Goal: Information Seeking & Learning: Learn about a topic

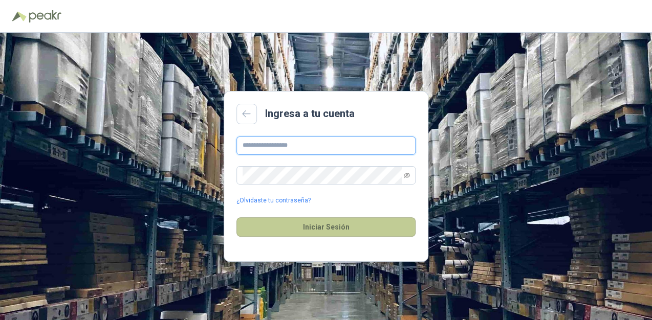
type input "**********"
click at [341, 232] on button "Iniciar Sesión" at bounding box center [325, 227] width 179 height 19
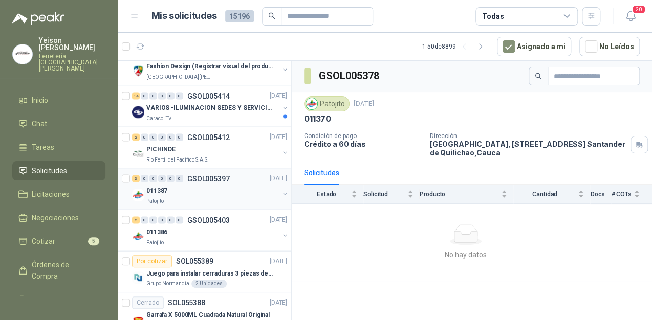
scroll to position [819, 0]
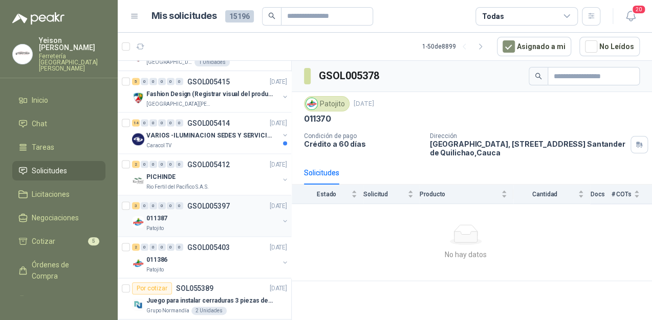
click at [195, 219] on div "011387" at bounding box center [212, 218] width 133 height 12
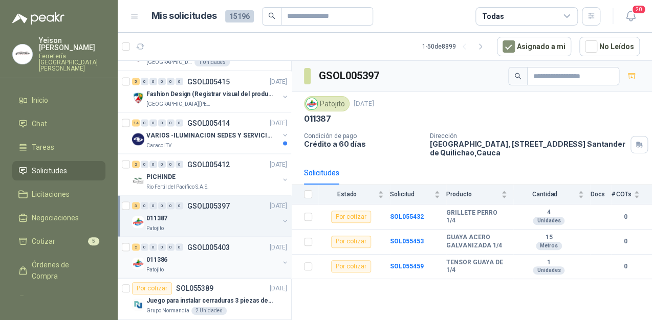
click at [168, 256] on div "011386" at bounding box center [212, 259] width 133 height 12
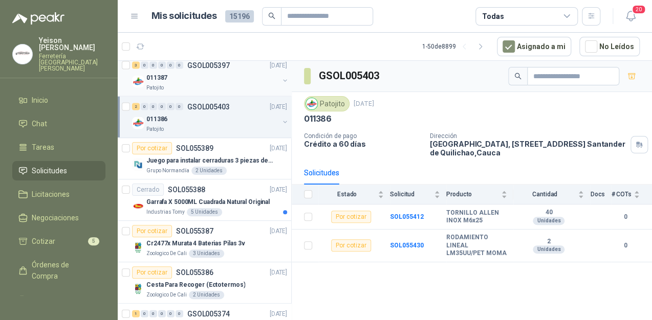
scroll to position [983, 0]
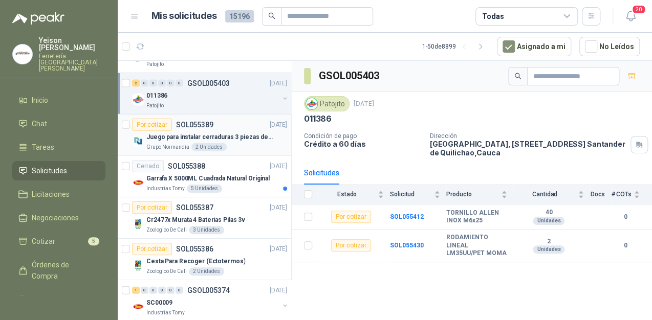
click at [230, 137] on p "Juego para instalar cerraduras 3 piezas de acero al carbono - Pretul" at bounding box center [209, 138] width 127 height 10
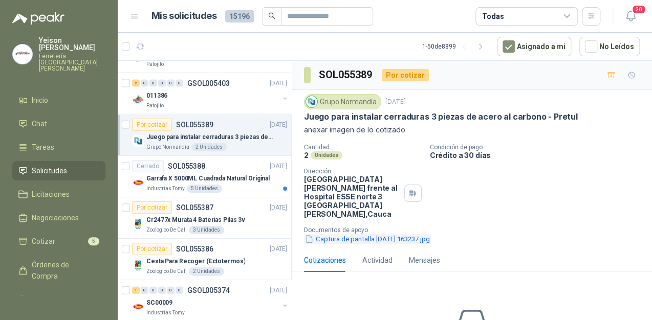
click at [371, 234] on button "Captura de pantalla 2025-09-10 163237.jpg" at bounding box center [367, 239] width 127 height 11
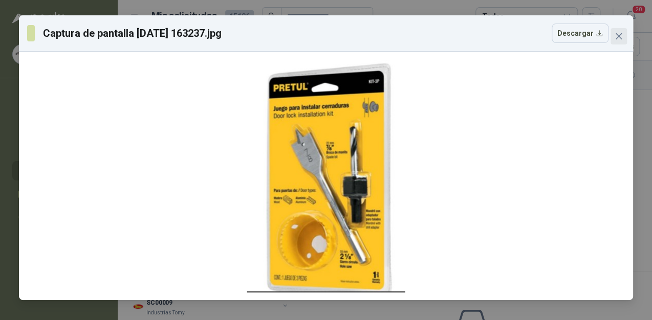
click at [622, 41] on button "Close" at bounding box center [619, 36] width 16 height 16
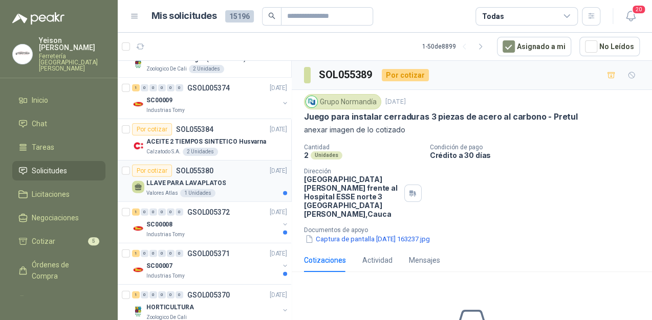
scroll to position [1187, 0]
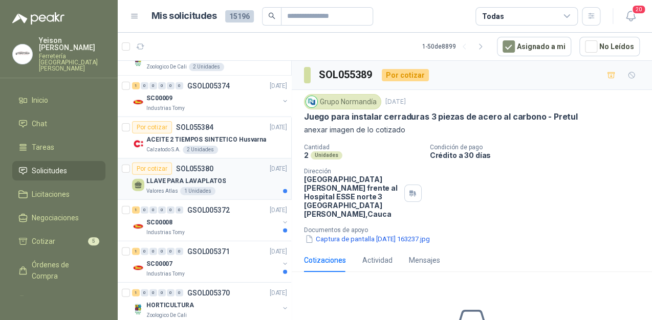
click at [225, 182] on div "LLAVE PARA LAVAPLATOS" at bounding box center [216, 181] width 141 height 12
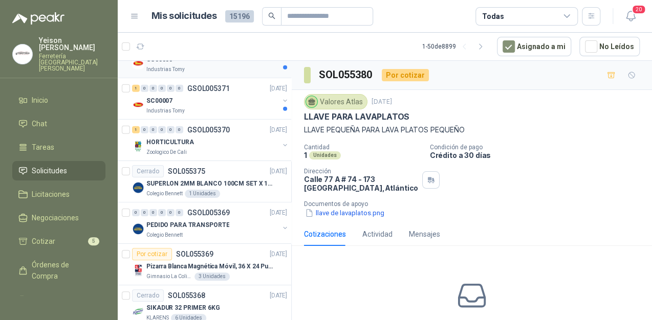
scroll to position [1351, 0]
click at [211, 179] on p "SUPERLON 2MM BLANCO 100CM SET X 150 METROS" at bounding box center [209, 184] width 127 height 10
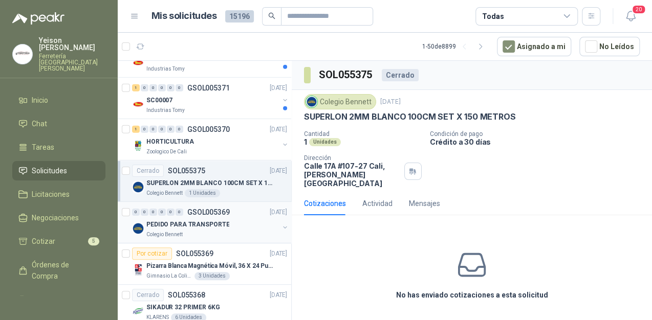
click at [209, 224] on p "PEDIDO PARA TRANSPORTE" at bounding box center [187, 225] width 83 height 10
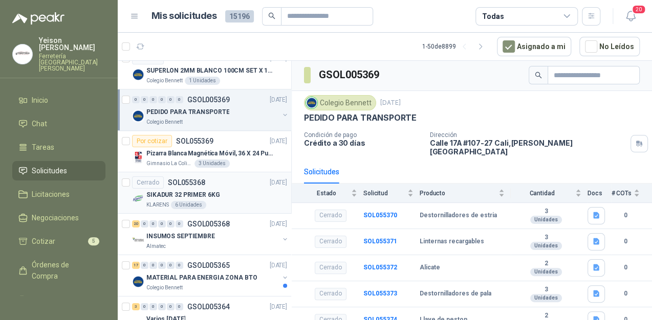
scroll to position [1515, 0]
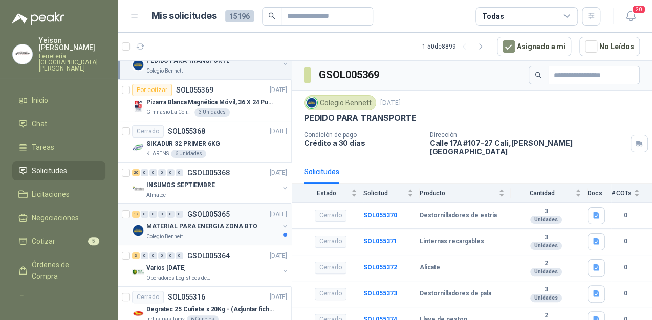
click at [197, 225] on p "MATERIAL PARA ENERGIA ZONA BTO" at bounding box center [201, 227] width 111 height 10
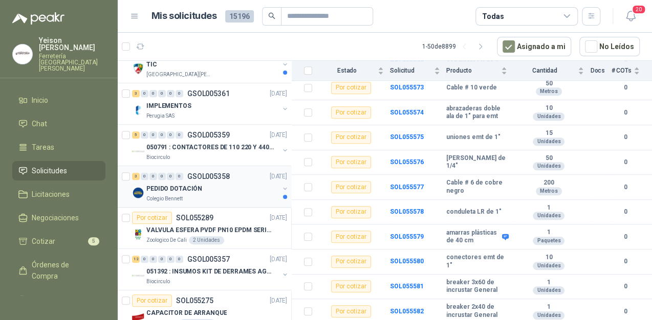
scroll to position [1827, 0]
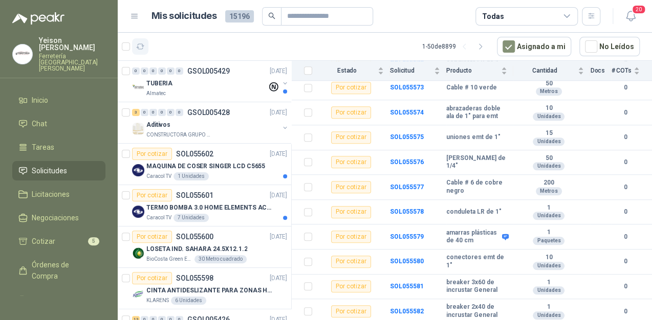
click at [145, 47] on button "button" at bounding box center [140, 46] width 16 height 16
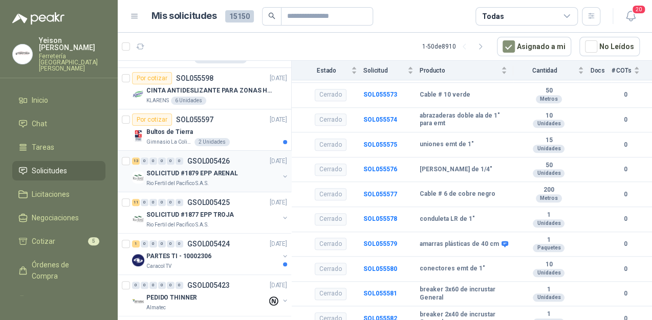
scroll to position [246, 0]
